Goal: Transaction & Acquisition: Purchase product/service

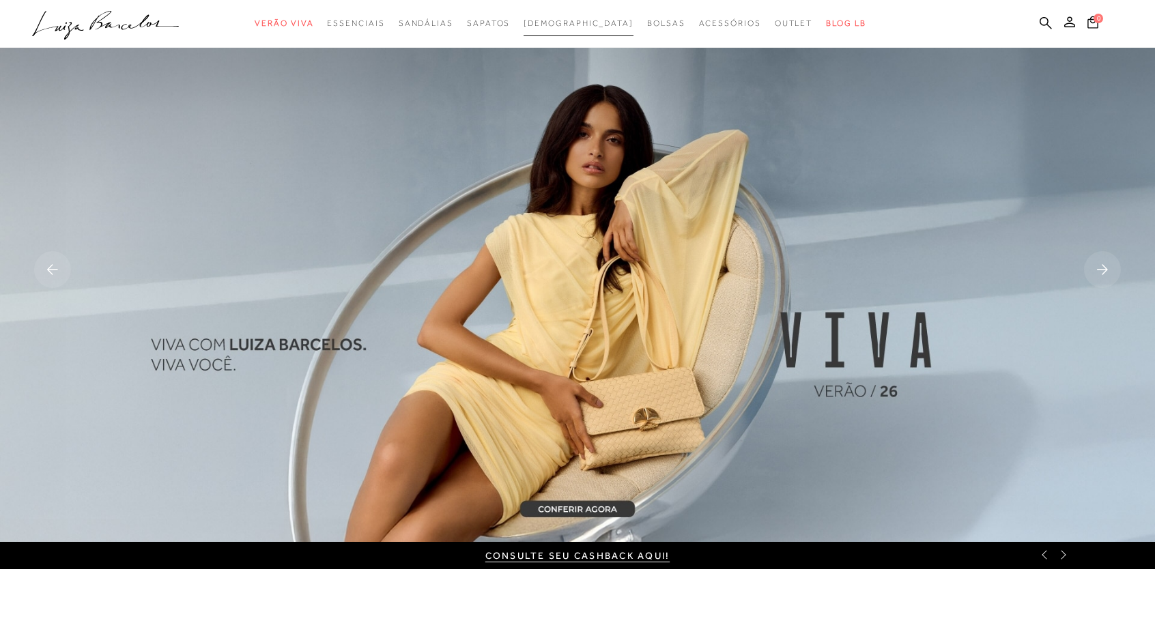
click at [560, 24] on span "[DEMOGRAPHIC_DATA]" at bounding box center [578, 23] width 110 height 10
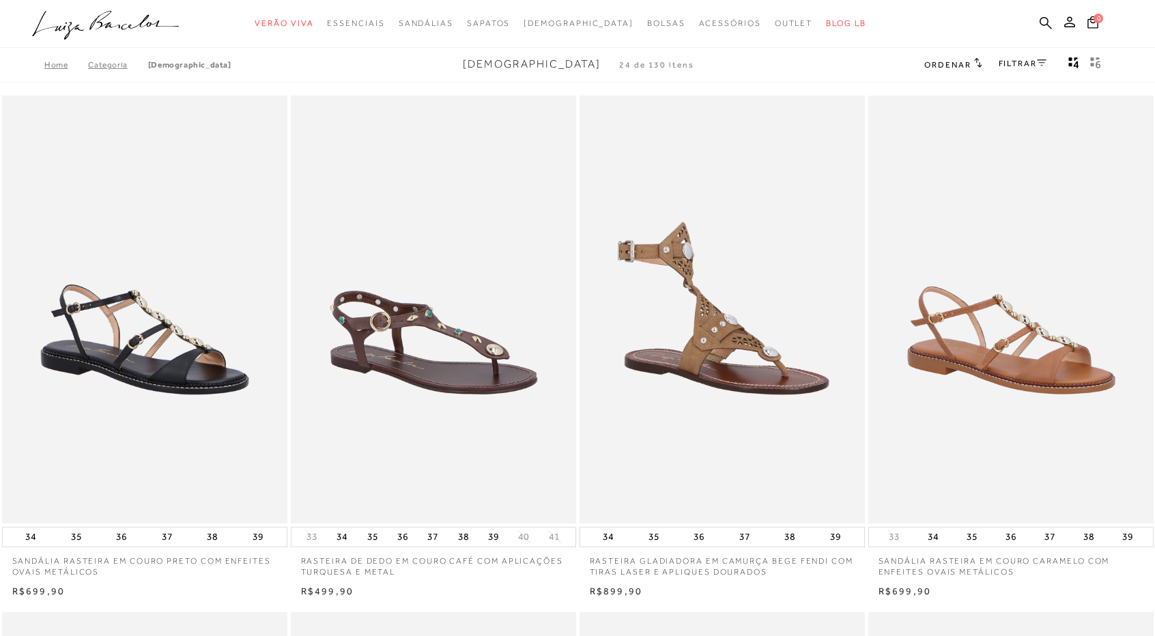
click at [1016, 63] on link "FILTRAR" at bounding box center [1022, 64] width 48 height 10
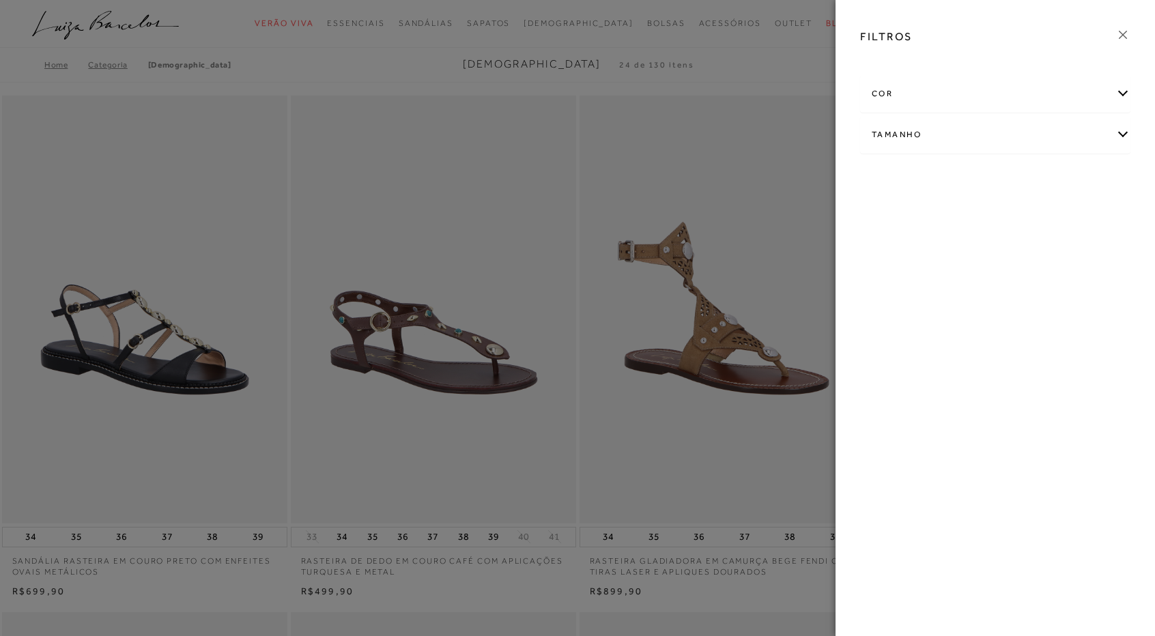
click at [949, 89] on div "cor" at bounding box center [995, 94] width 269 height 36
click at [1027, 166] on label "DOURADO" at bounding box center [1041, 174] width 65 height 29
click at [1020, 169] on input "DOURADO" at bounding box center [1013, 176] width 14 height 14
checkbox input "true"
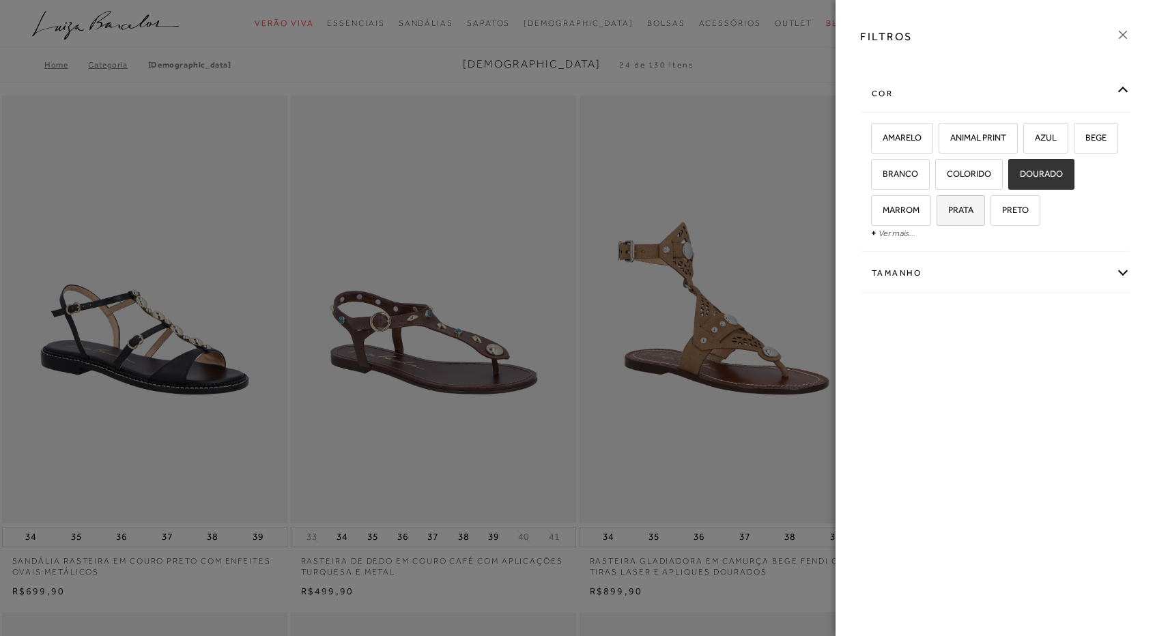
click at [967, 205] on span "PRATA" at bounding box center [955, 210] width 35 height 10
click at [948, 205] on input "PRATA" at bounding box center [941, 212] width 14 height 14
checkbox input "true"
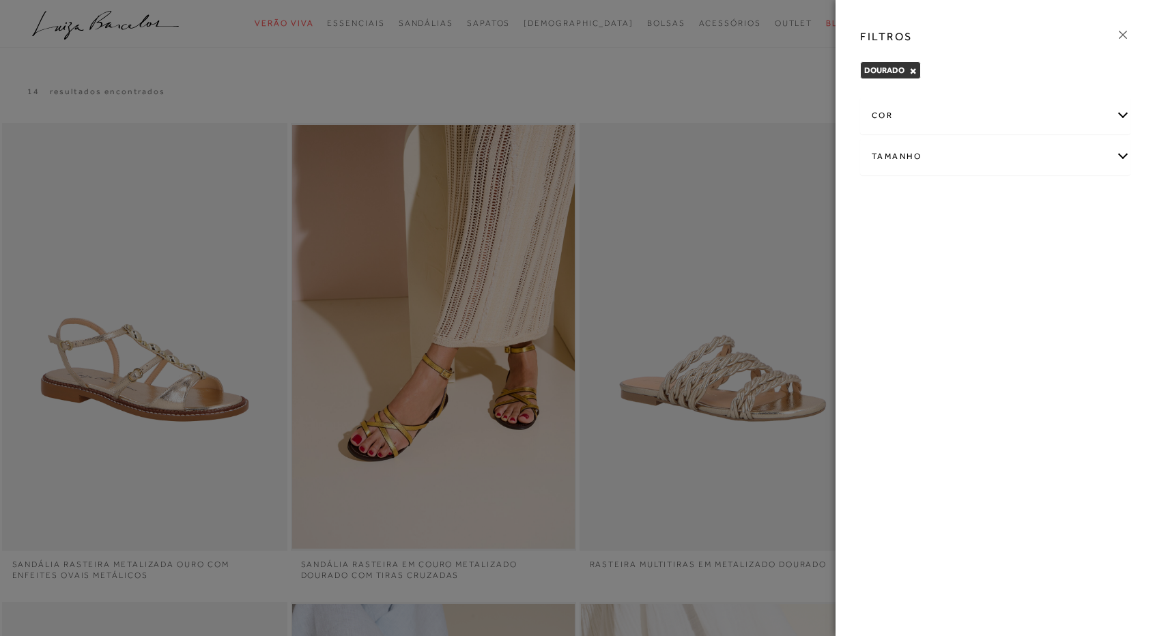
click at [984, 115] on div "cor" at bounding box center [995, 116] width 269 height 36
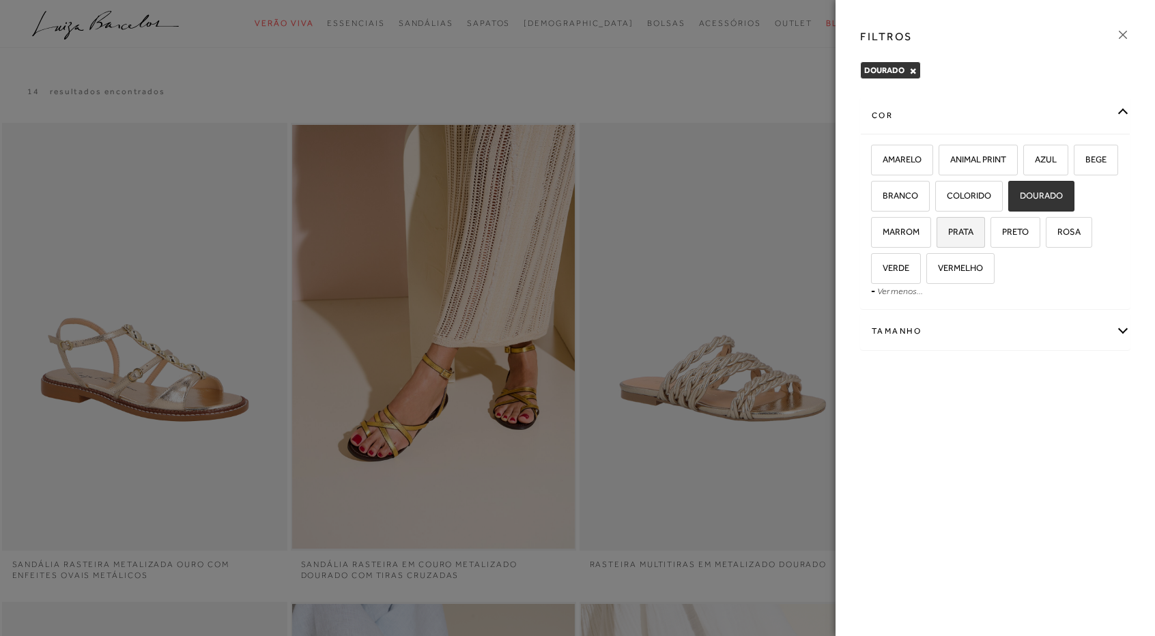
click at [960, 239] on label "PRATA" at bounding box center [960, 232] width 47 height 29
click at [948, 239] on input "PRATA" at bounding box center [941, 234] width 14 height 14
checkbox input "true"
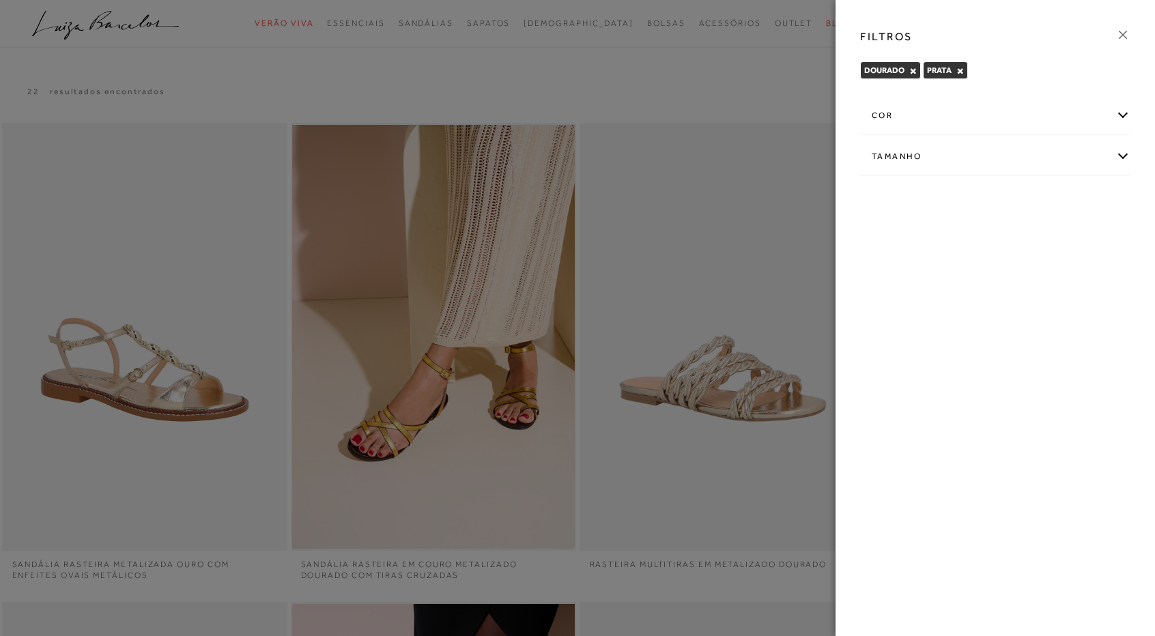
click at [646, 68] on div at bounding box center [577, 318] width 1155 height 636
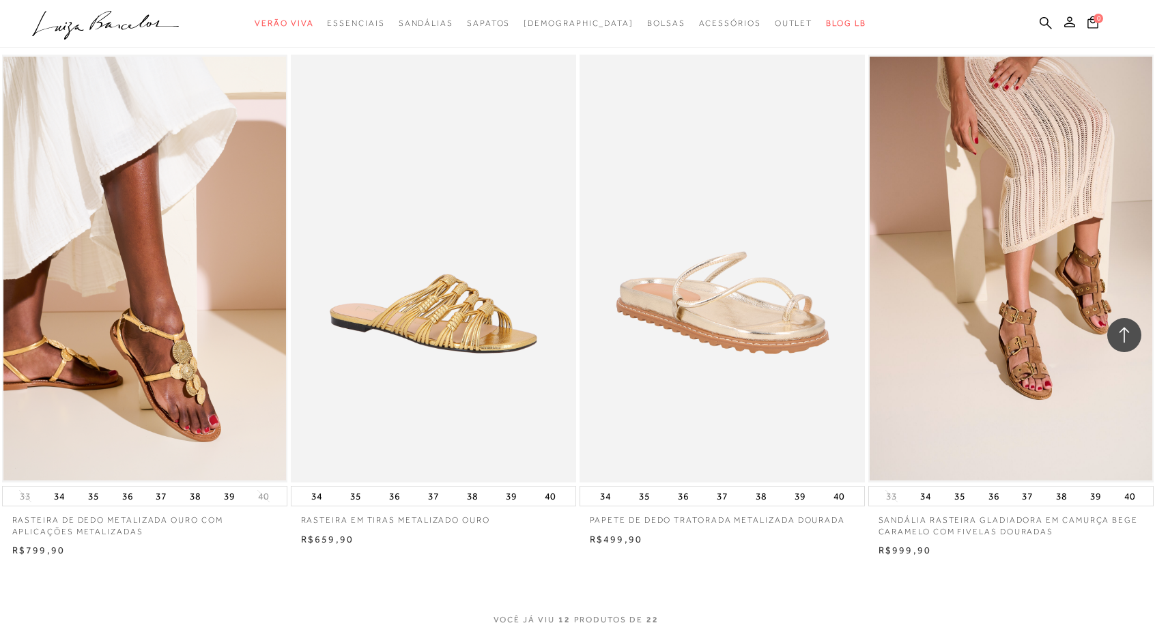
scroll to position [1365, 0]
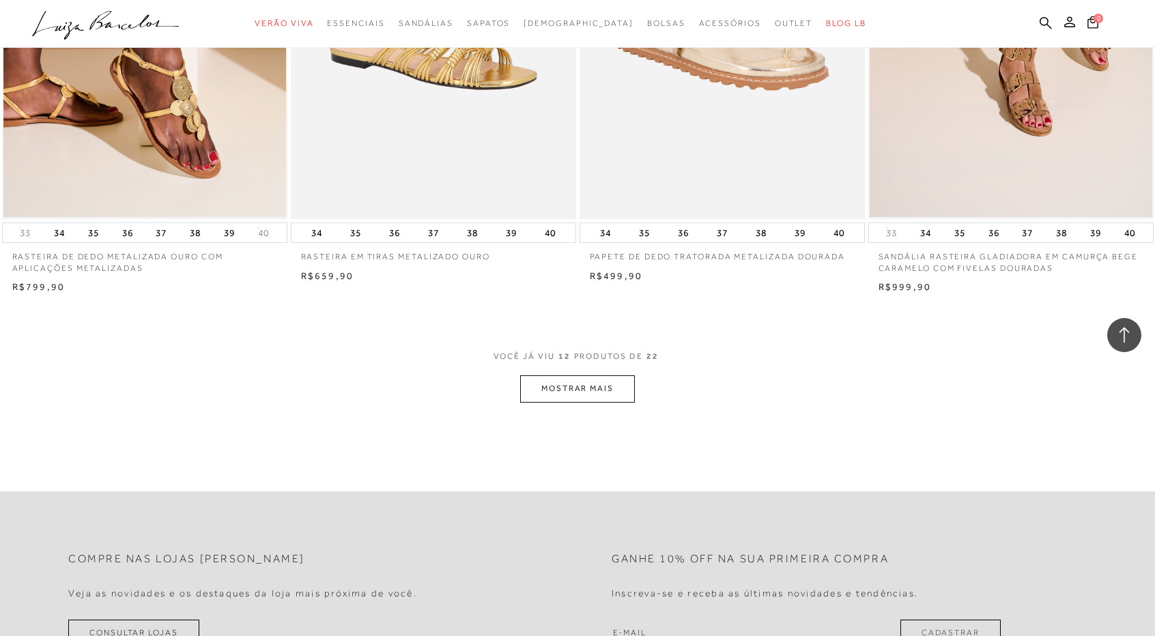
click at [576, 386] on button "MOSTRAR MAIS" at bounding box center [577, 388] width 115 height 27
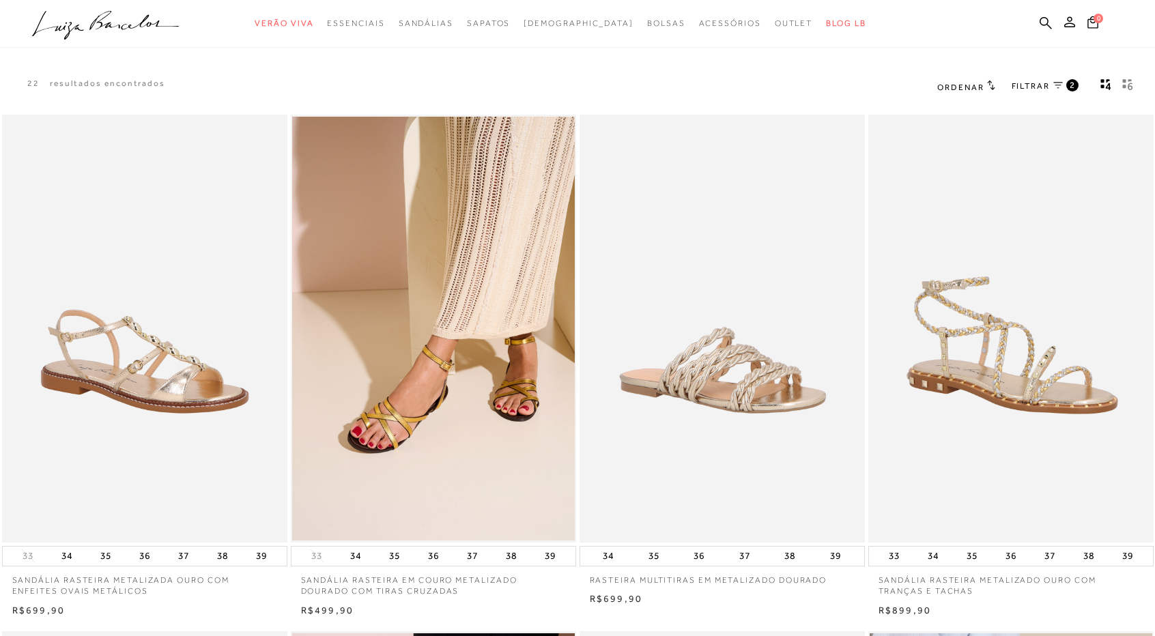
scroll to position [0, 0]
